Goal: Find specific page/section: Find specific page/section

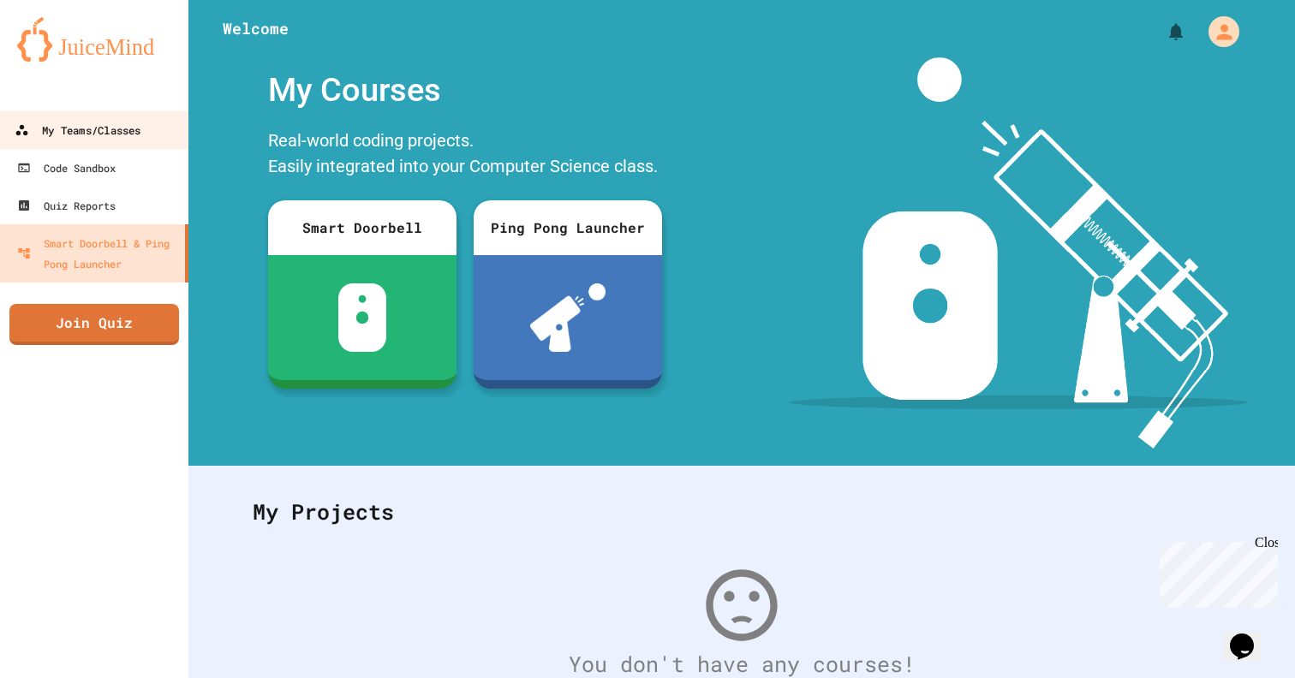
click at [140, 134] on div "My Teams/Classes" at bounding box center [78, 130] width 126 height 21
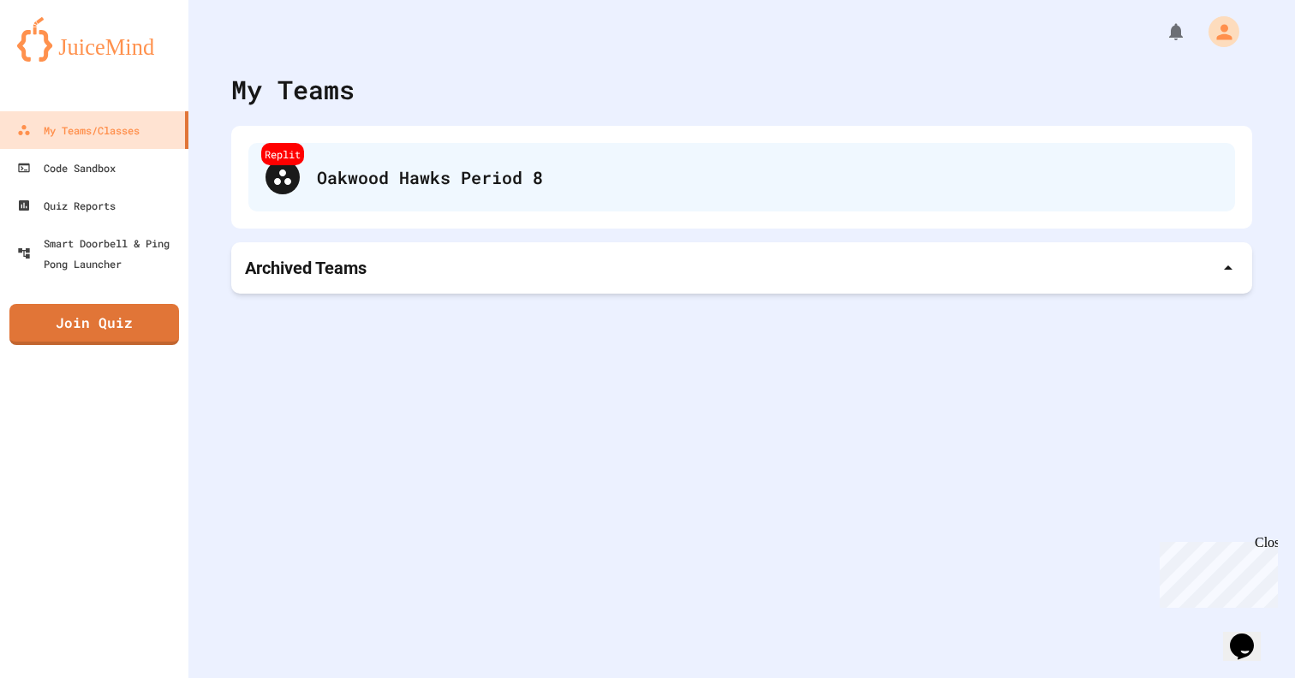
click at [386, 170] on div "Oakwood Hawks Period 8" at bounding box center [767, 177] width 901 height 26
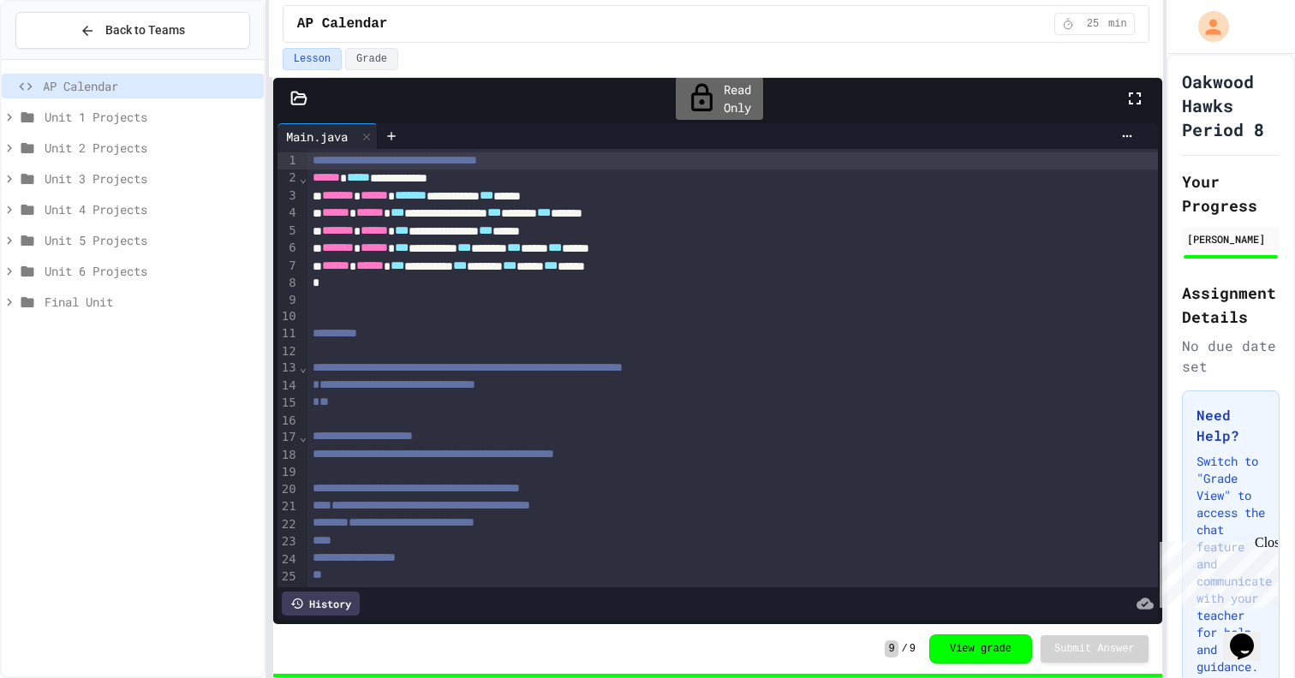
click at [11, 115] on icon at bounding box center [9, 117] width 15 height 15
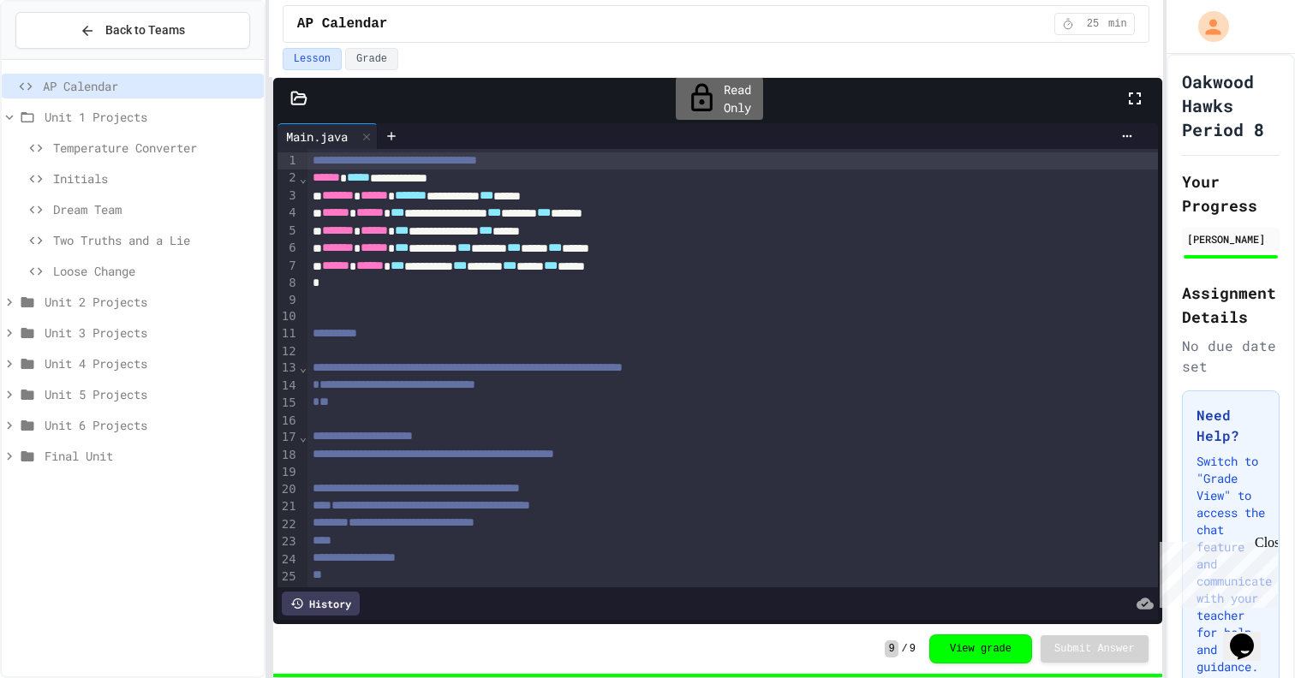
click at [9, 304] on icon at bounding box center [9, 302] width 15 height 15
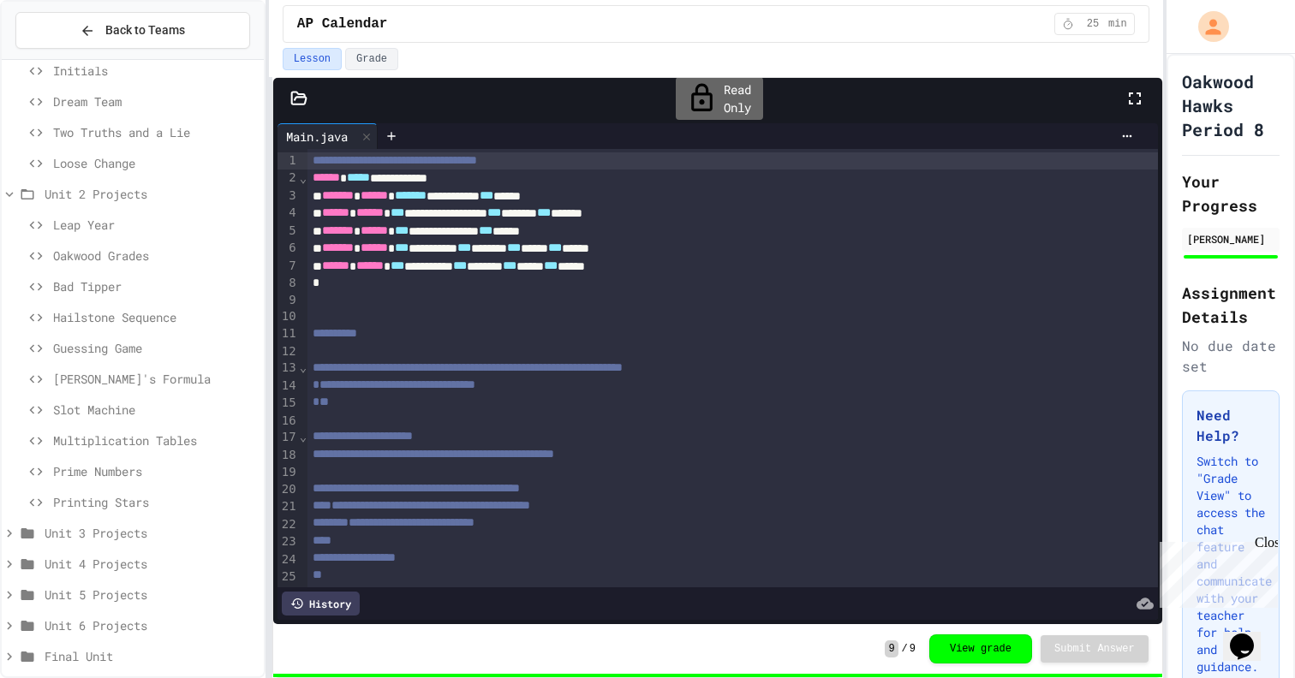
scroll to position [110, 0]
click at [10, 535] on icon at bounding box center [9, 531] width 15 height 15
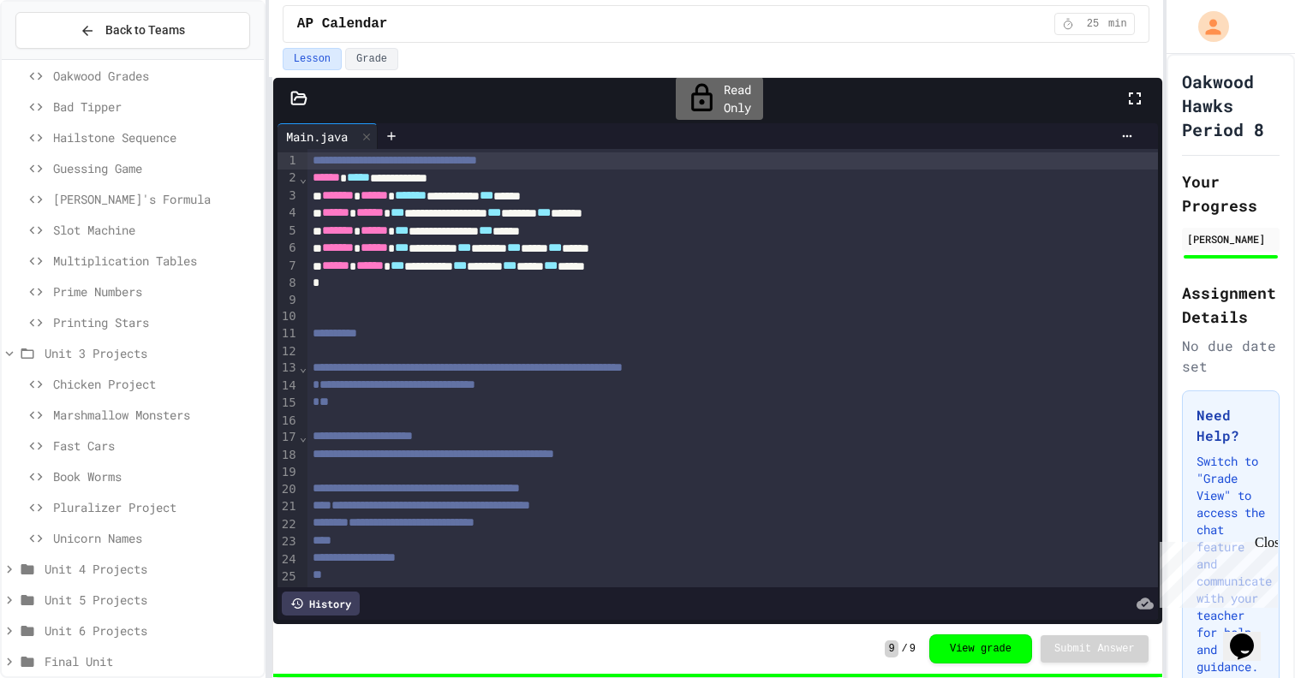
scroll to position [305, 0]
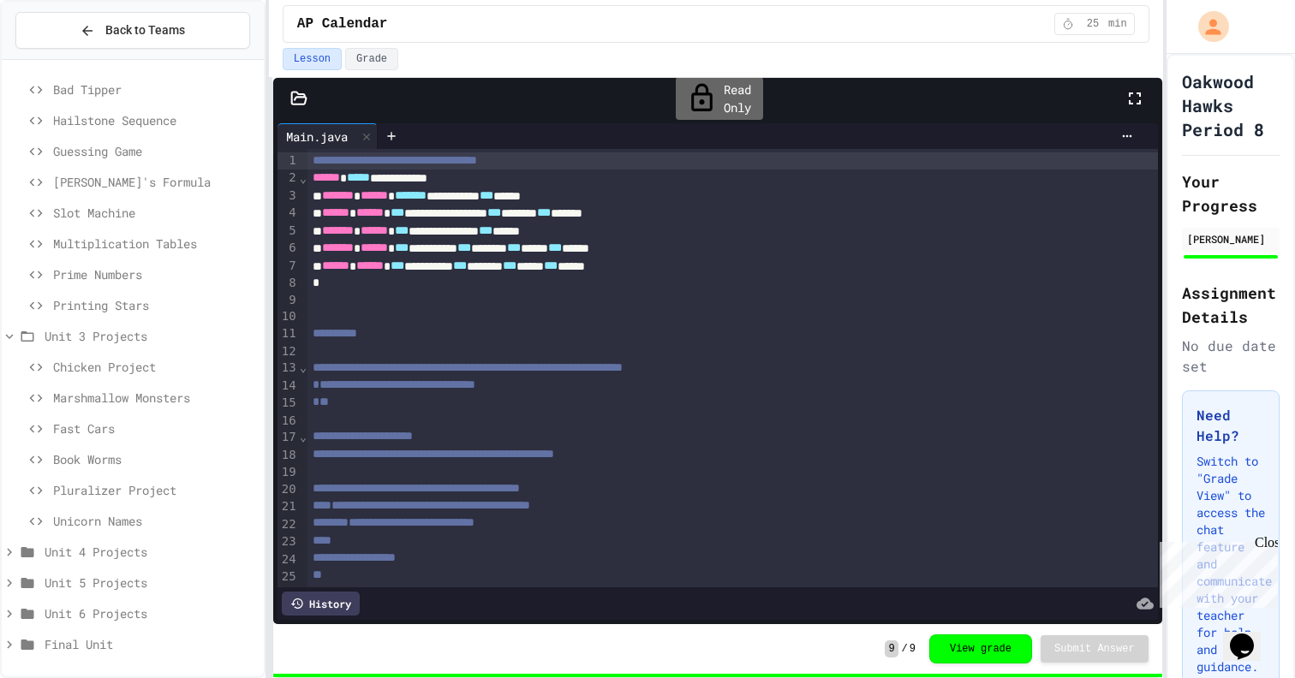
click at [7, 551] on icon at bounding box center [9, 552] width 15 height 15
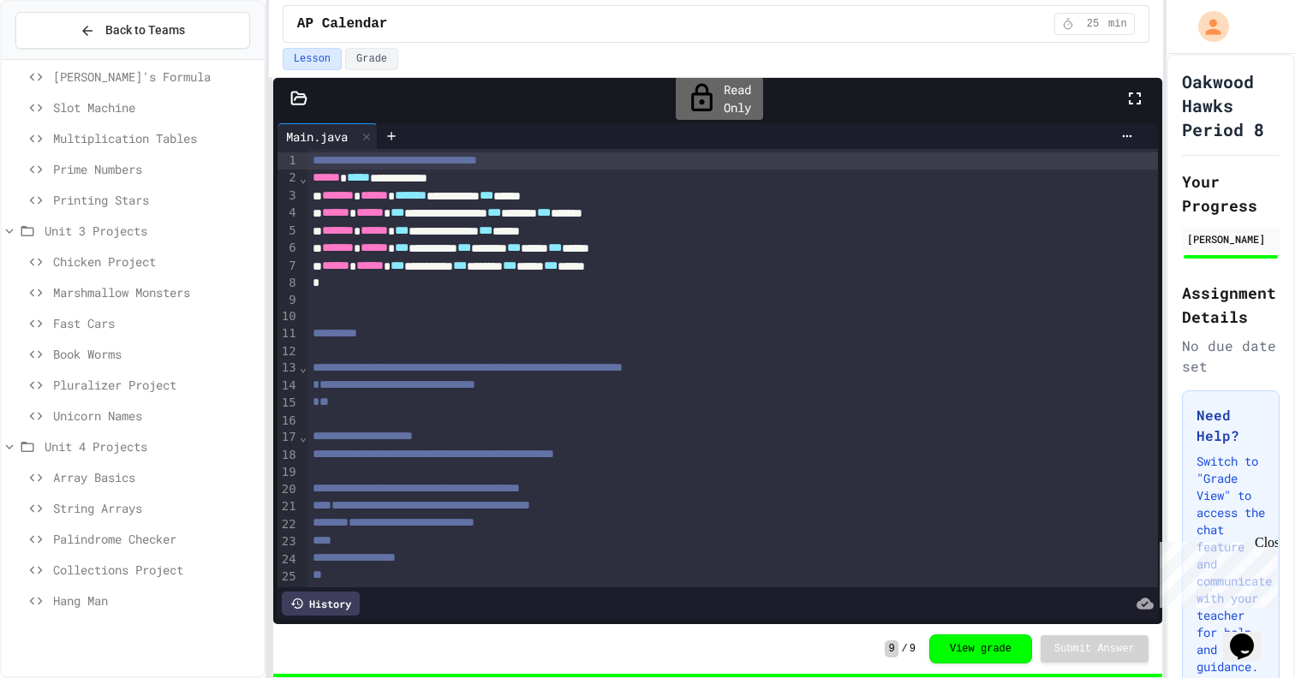
scroll to position [459, 0]
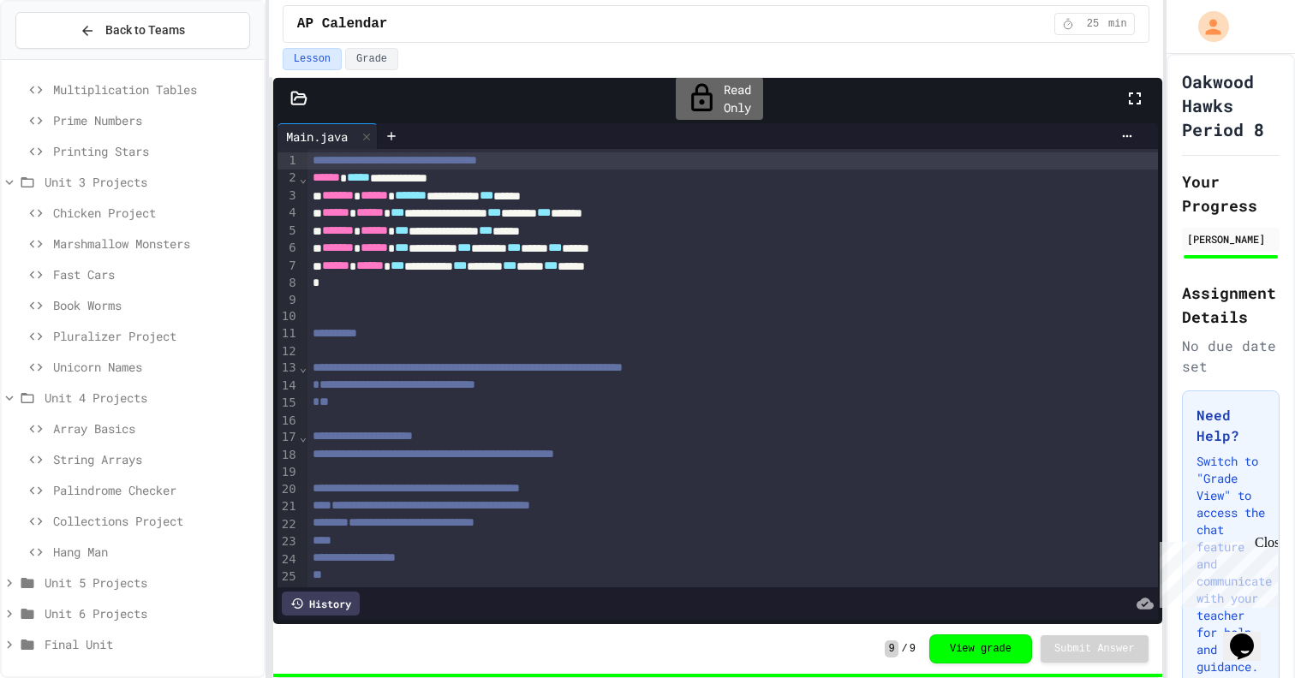
click at [14, 588] on icon at bounding box center [9, 583] width 15 height 15
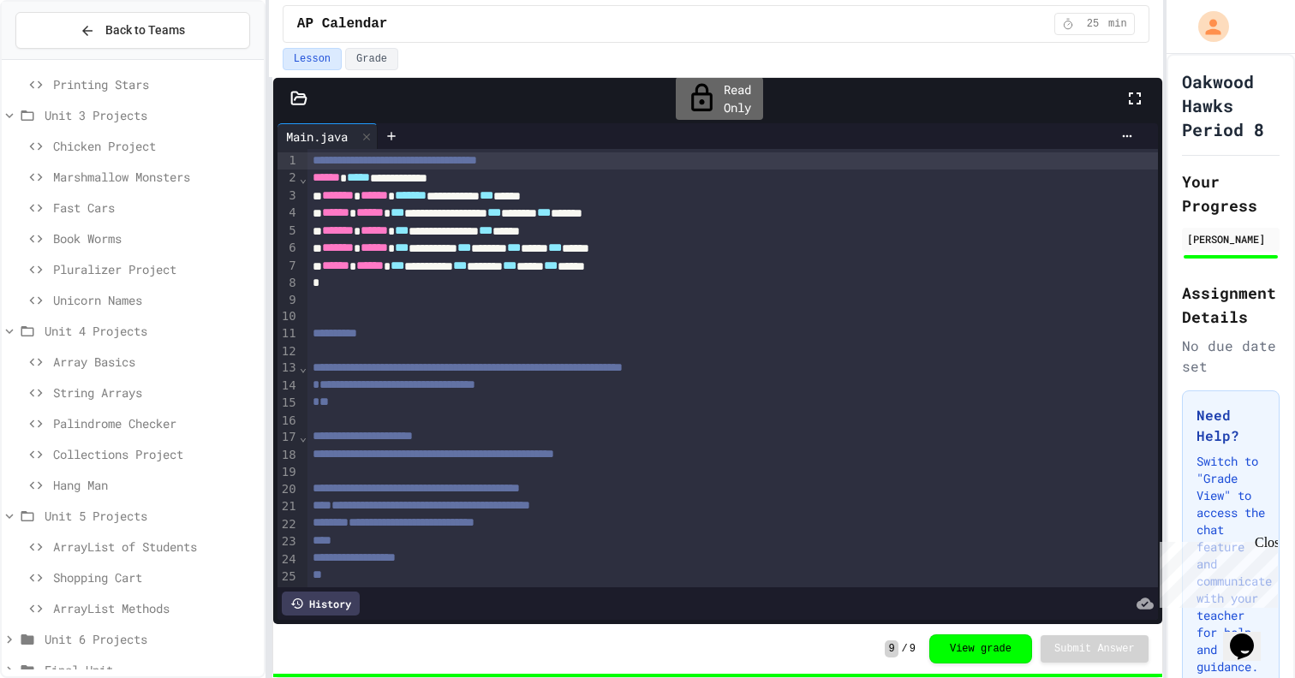
scroll to position [552, 0]
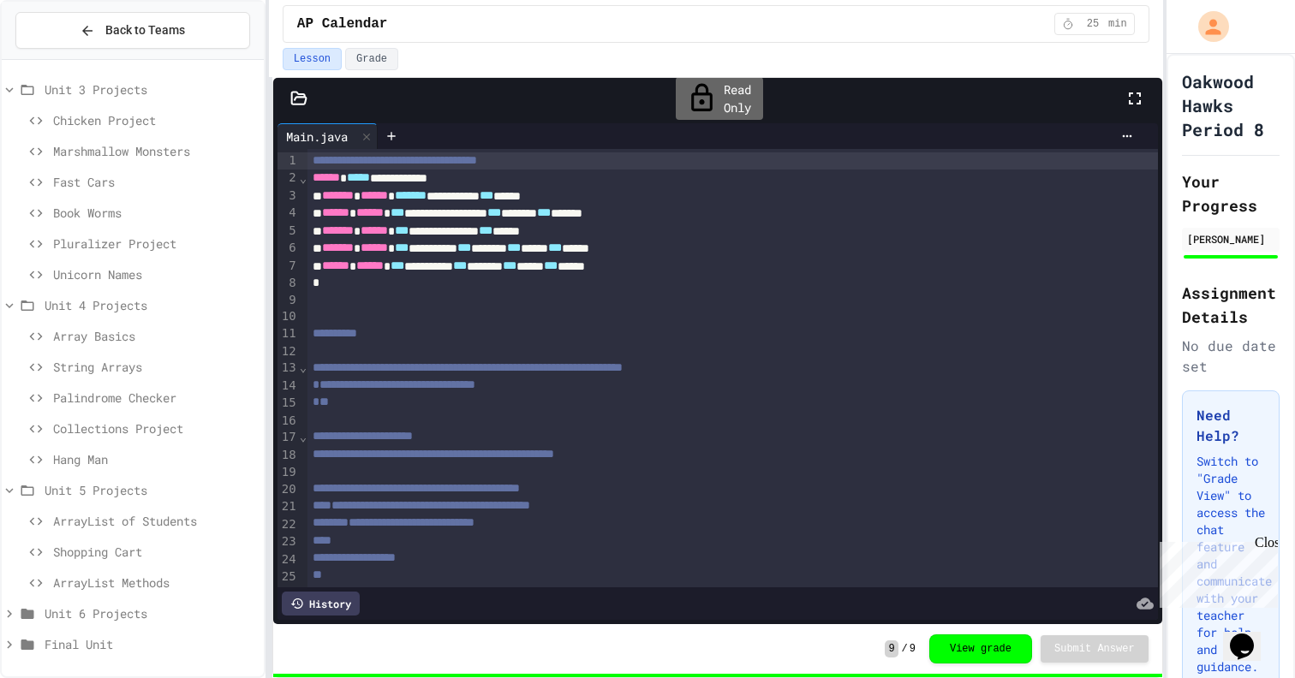
click at [7, 615] on icon at bounding box center [9, 613] width 15 height 15
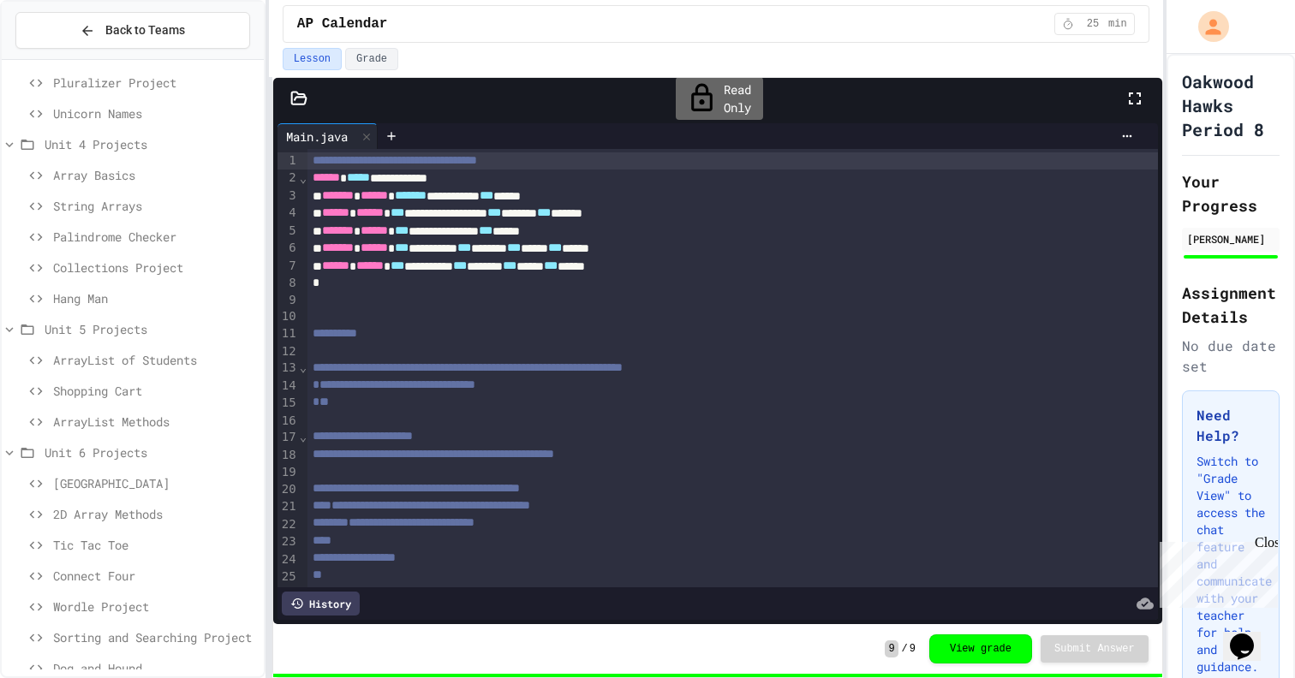
scroll to position [731, 0]
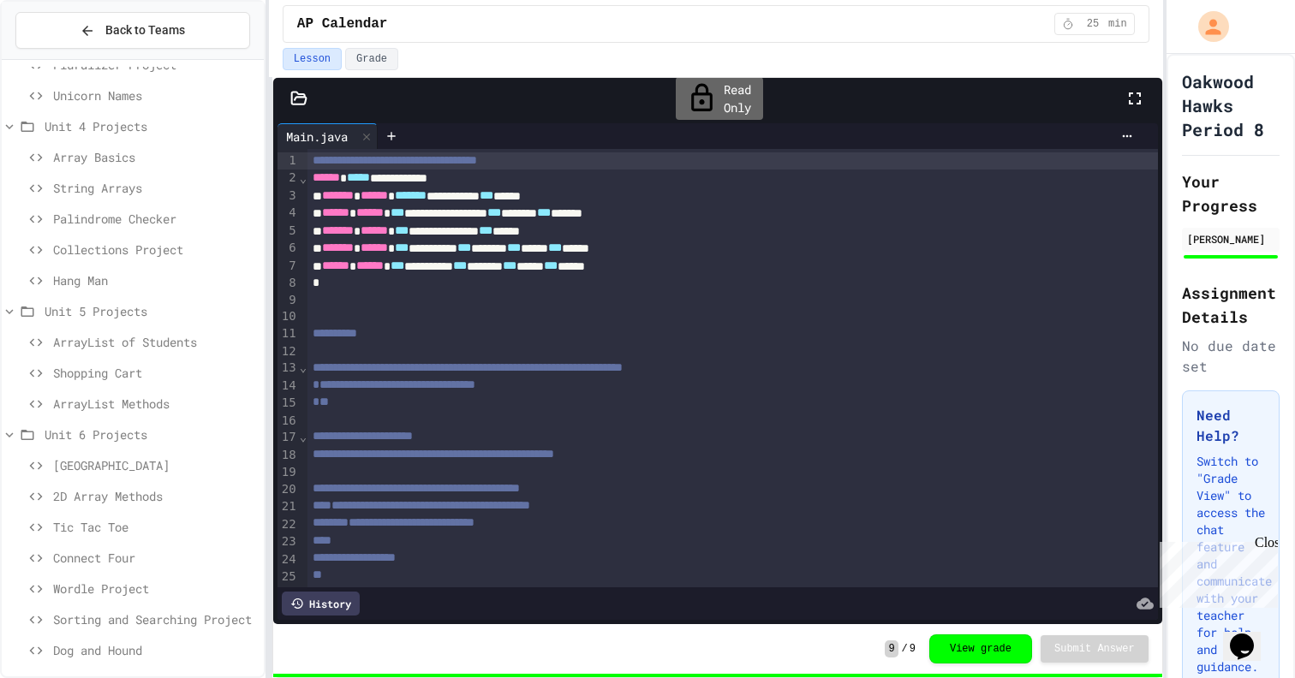
click at [112, 470] on span "[GEOGRAPHIC_DATA]" at bounding box center [155, 466] width 204 height 18
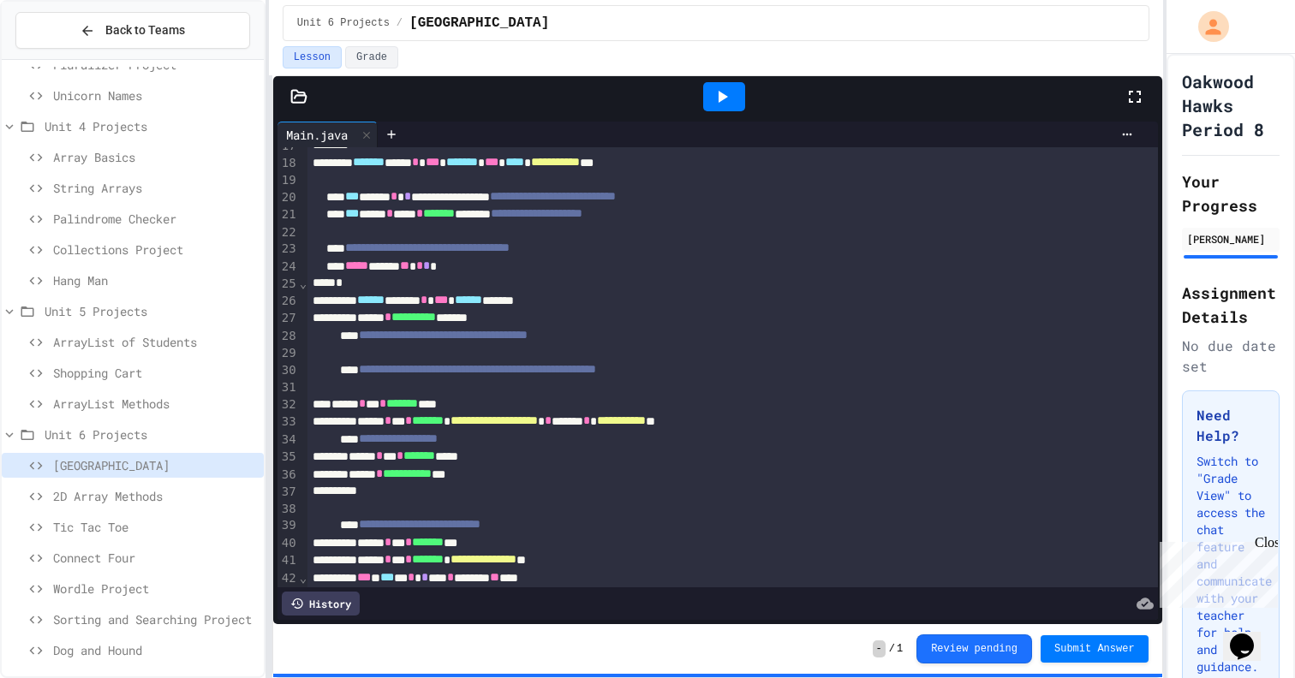
scroll to position [278, 0]
